Goal: Task Accomplishment & Management: Manage account settings

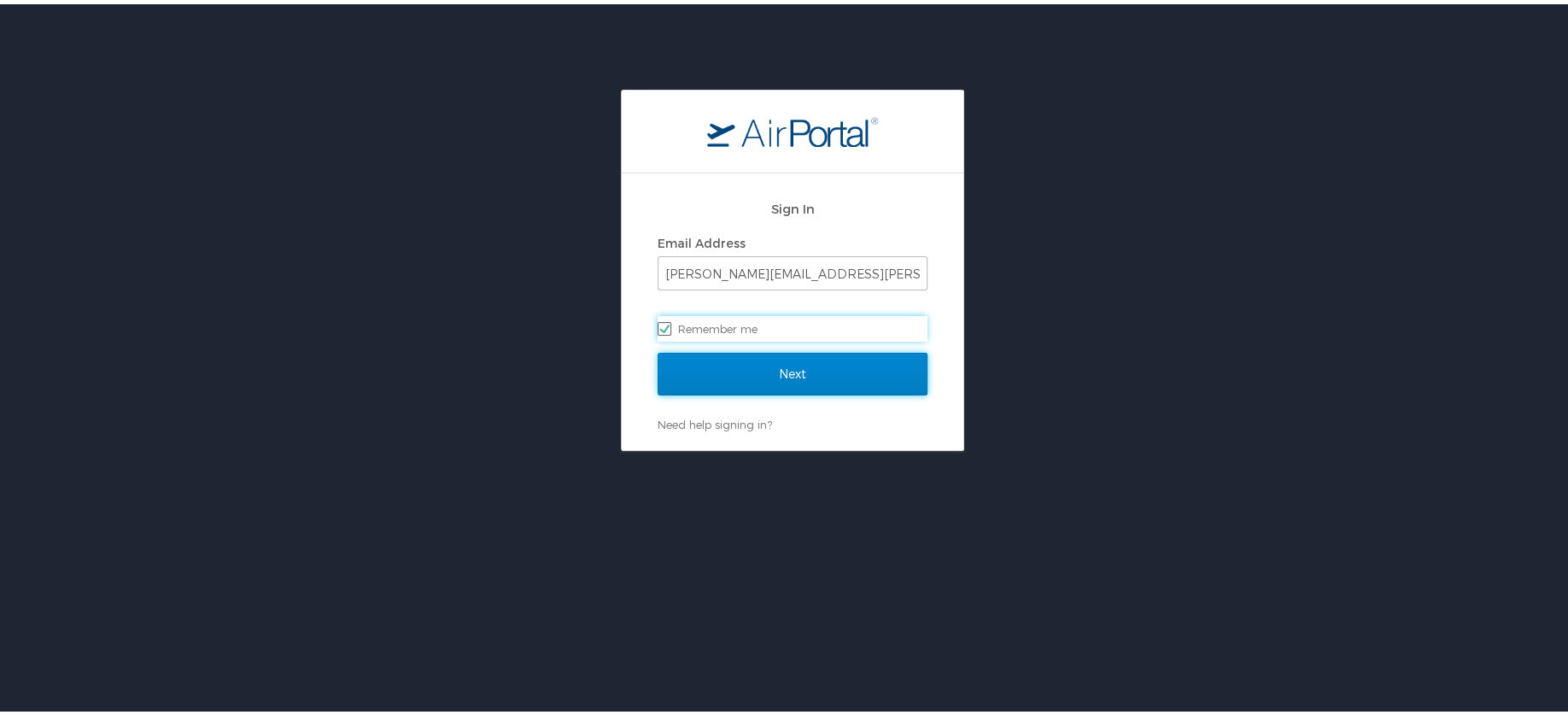
click at [743, 352] on input "Next" at bounding box center [792, 369] width 270 height 42
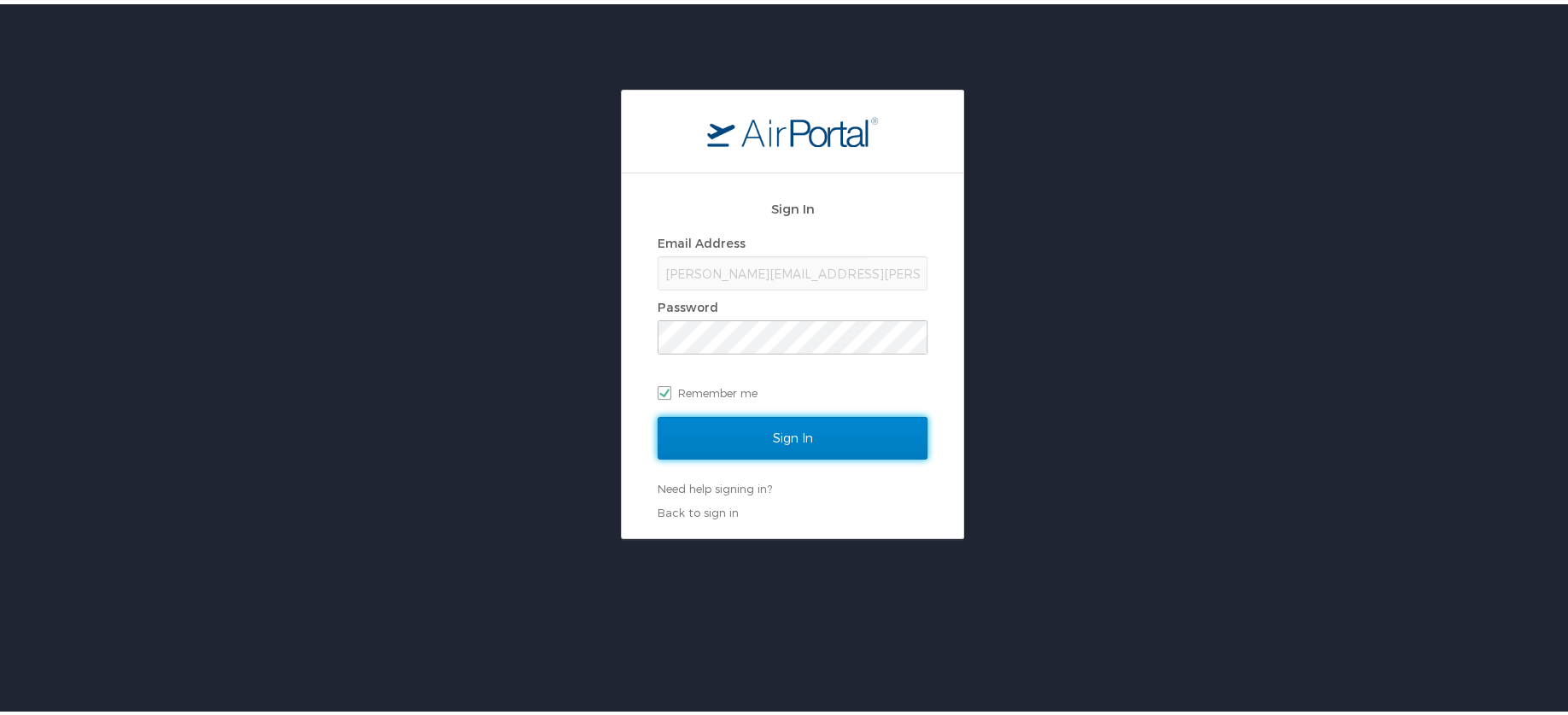
click at [751, 428] on input "Sign In" at bounding box center [792, 434] width 270 height 42
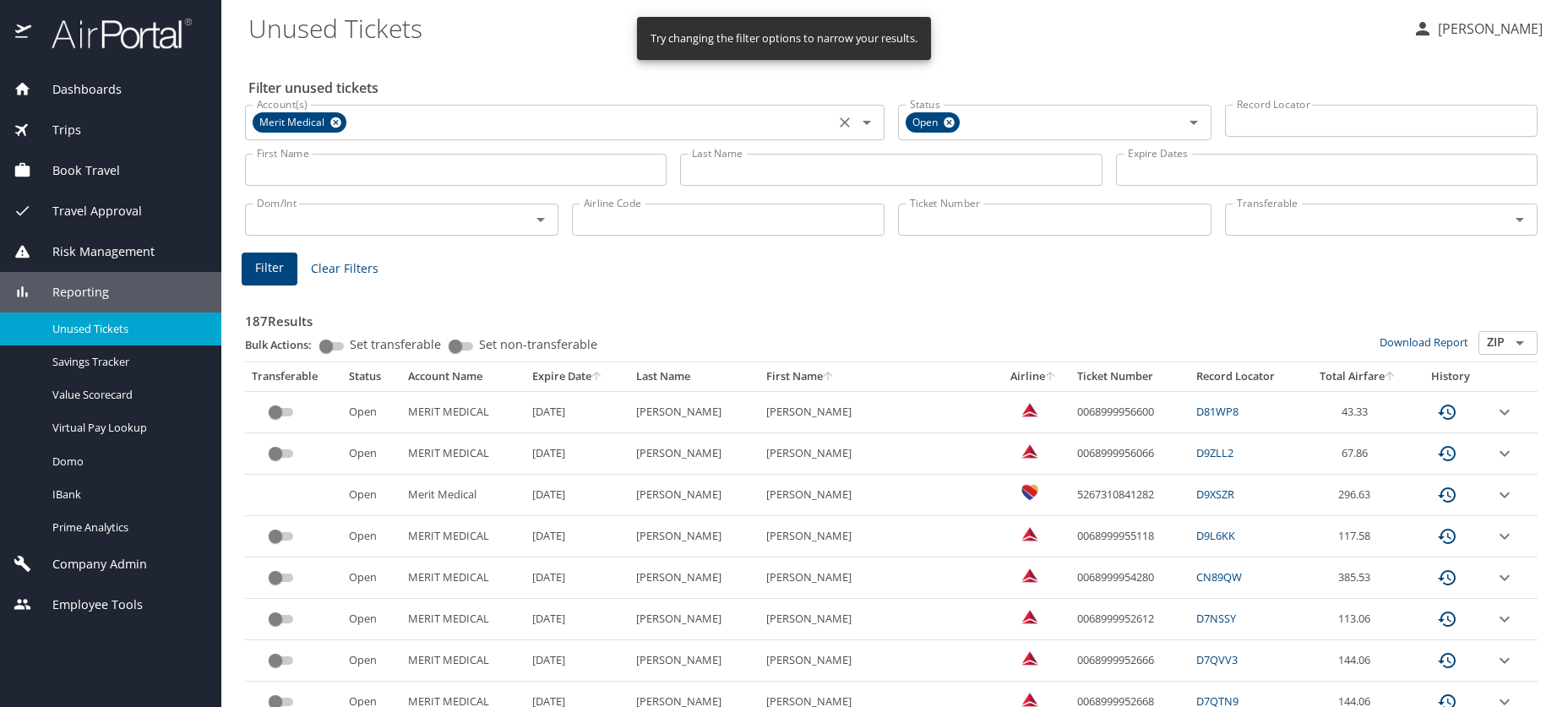
click at [335, 126] on icon at bounding box center [336, 123] width 11 height 11
click at [202, 670] on div "Dashboards AirPortal 360™ Manager AirPortal 360™ Agent My Travel Dashboard Trip…" at bounding box center [111, 387] width 222 height 637
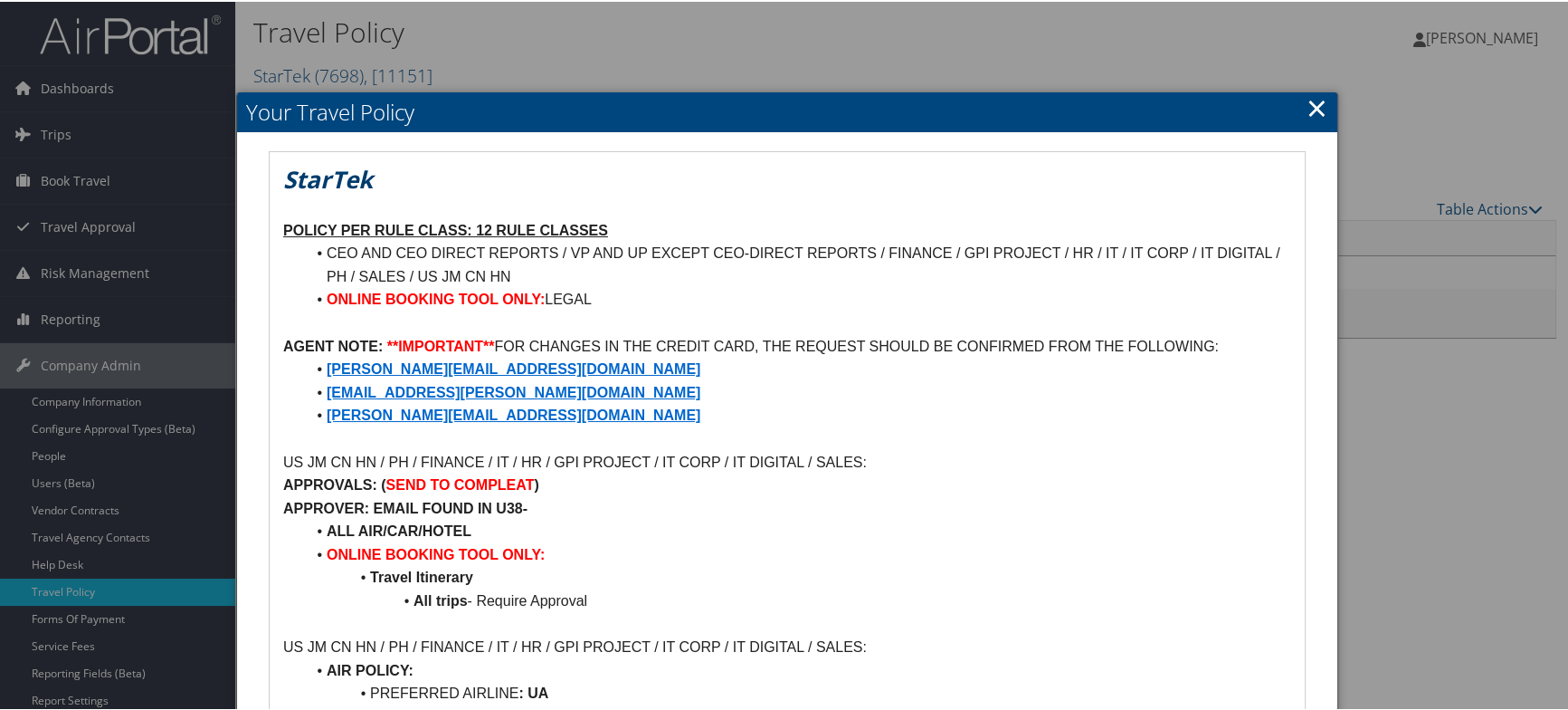
click at [1307, 110] on link "×" at bounding box center [1317, 106] width 21 height 36
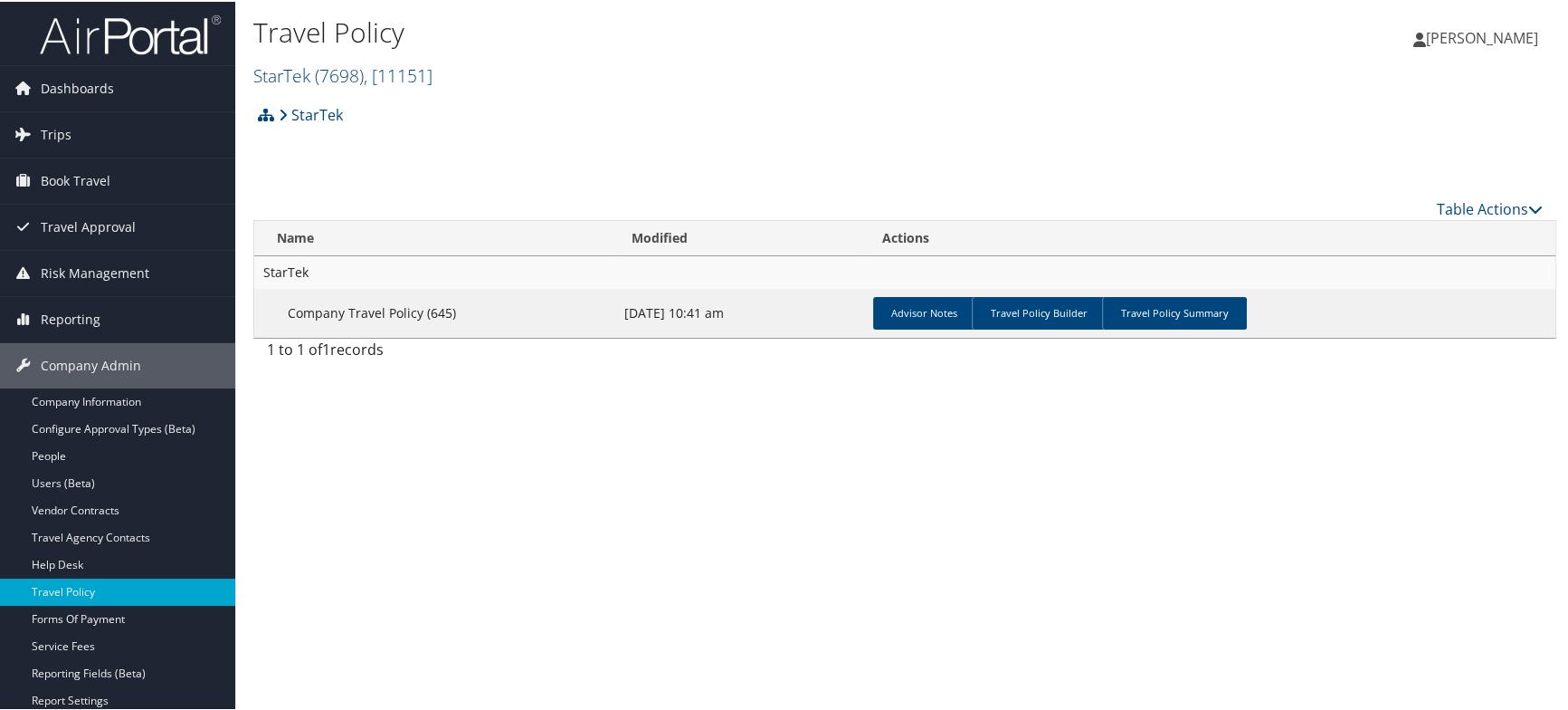
click at [1349, 472] on div "Travel Policy StarTek ( 7698 ) , [ 11151 ] Goosehead Insurance Agency, LLC, [45…" at bounding box center [905, 355] width 1339 height 710
